Goal: Entertainment & Leisure: Browse casually

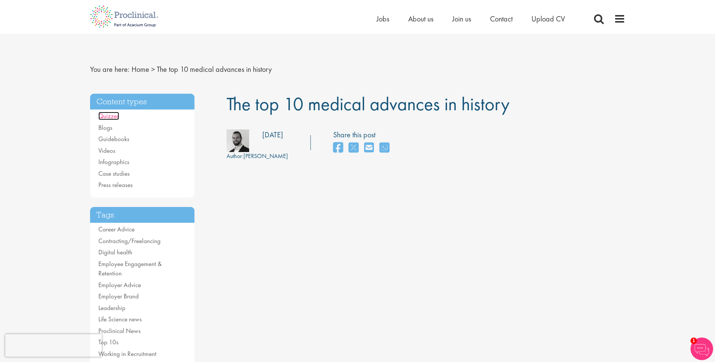
click at [112, 116] on link "Quizzes" at bounding box center [108, 116] width 21 height 8
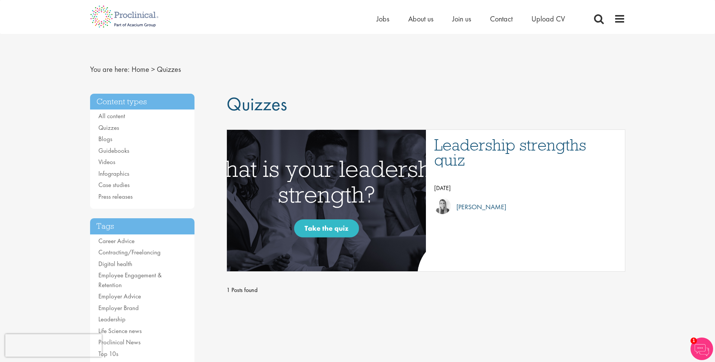
click at [331, 229] on img "Link to a post" at bounding box center [326, 201] width 327 height 170
